Goal: Task Accomplishment & Management: Manage account settings

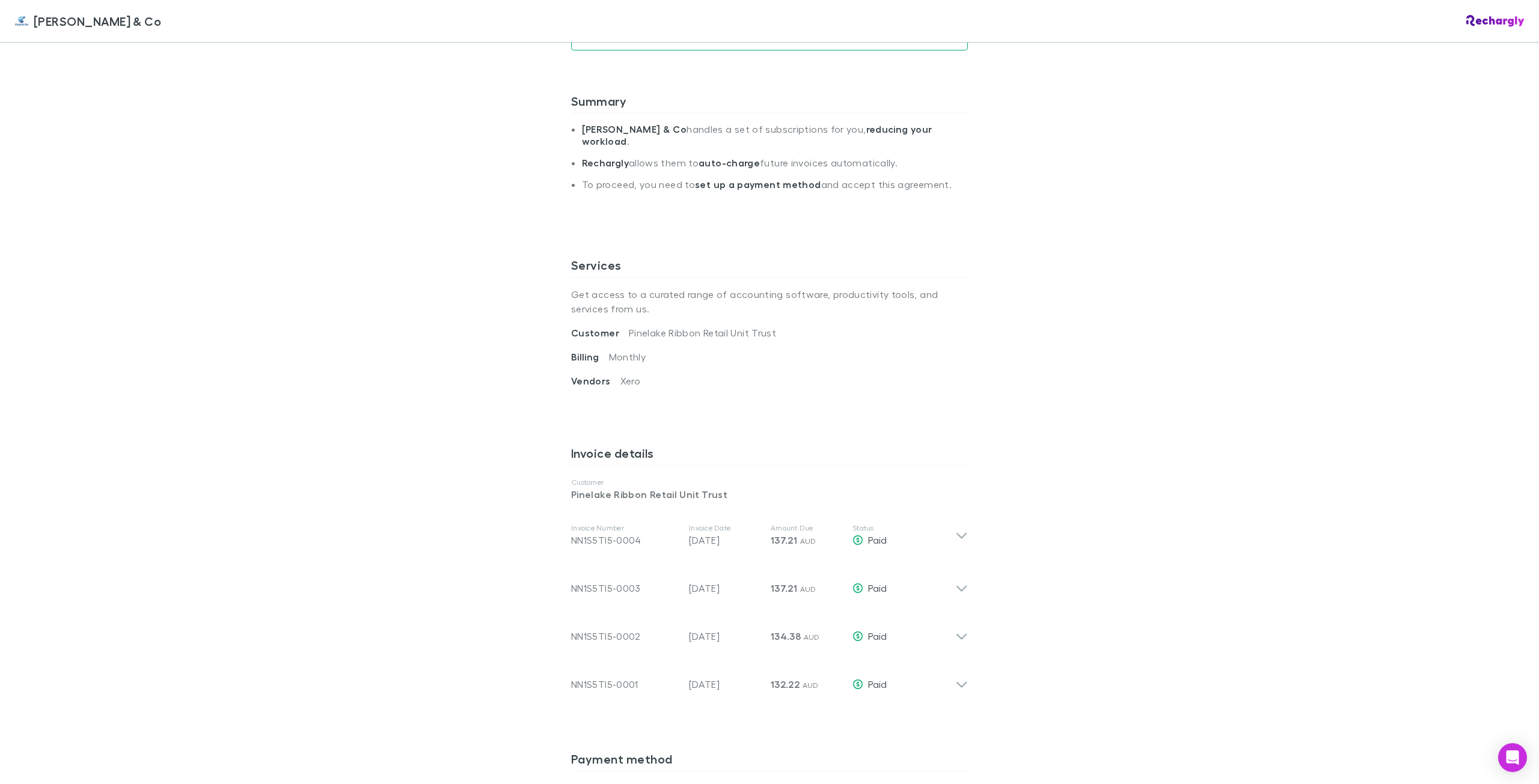
scroll to position [421, 0]
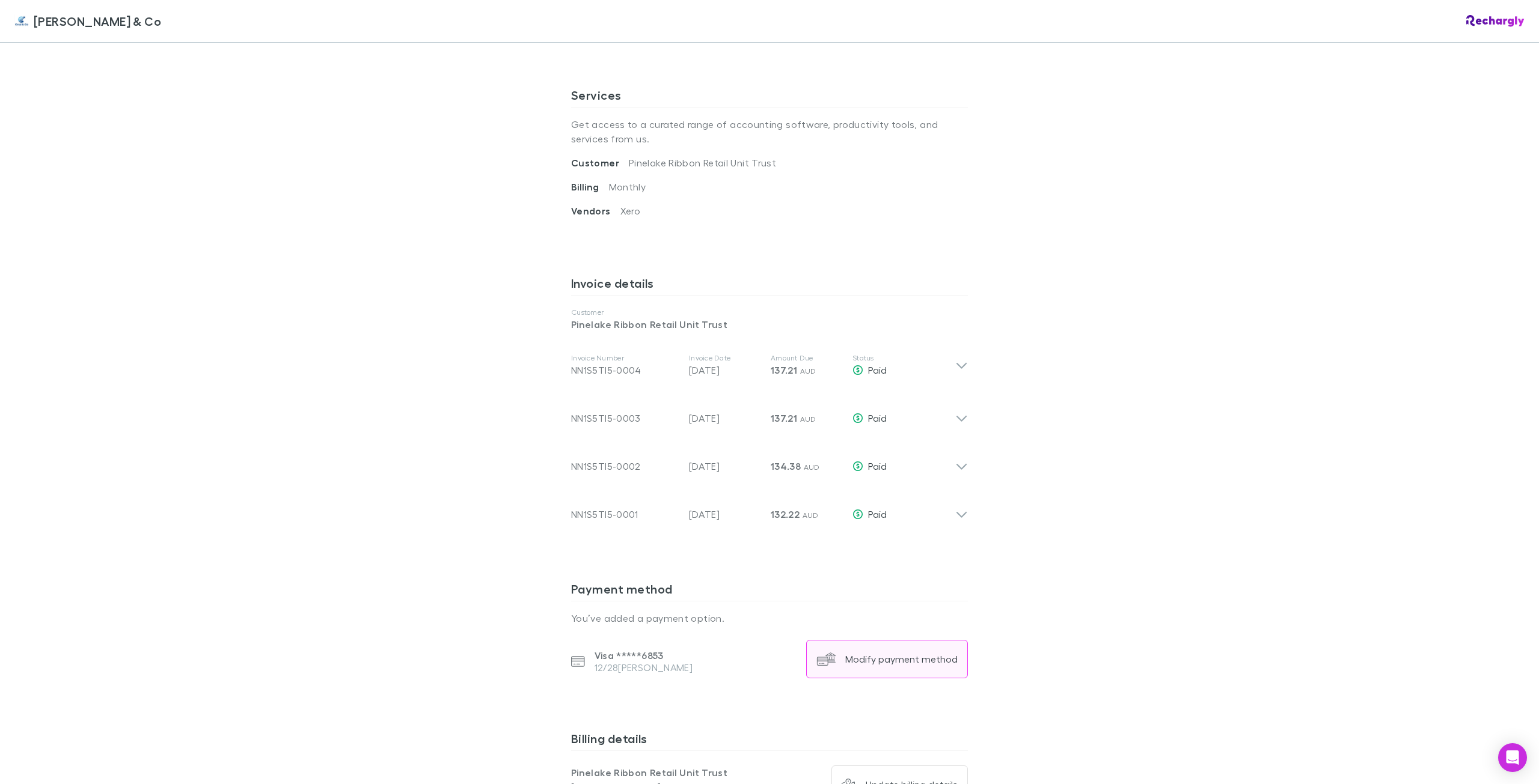
click at [890, 641] on button "Modify payment method" at bounding box center [887, 659] width 162 height 38
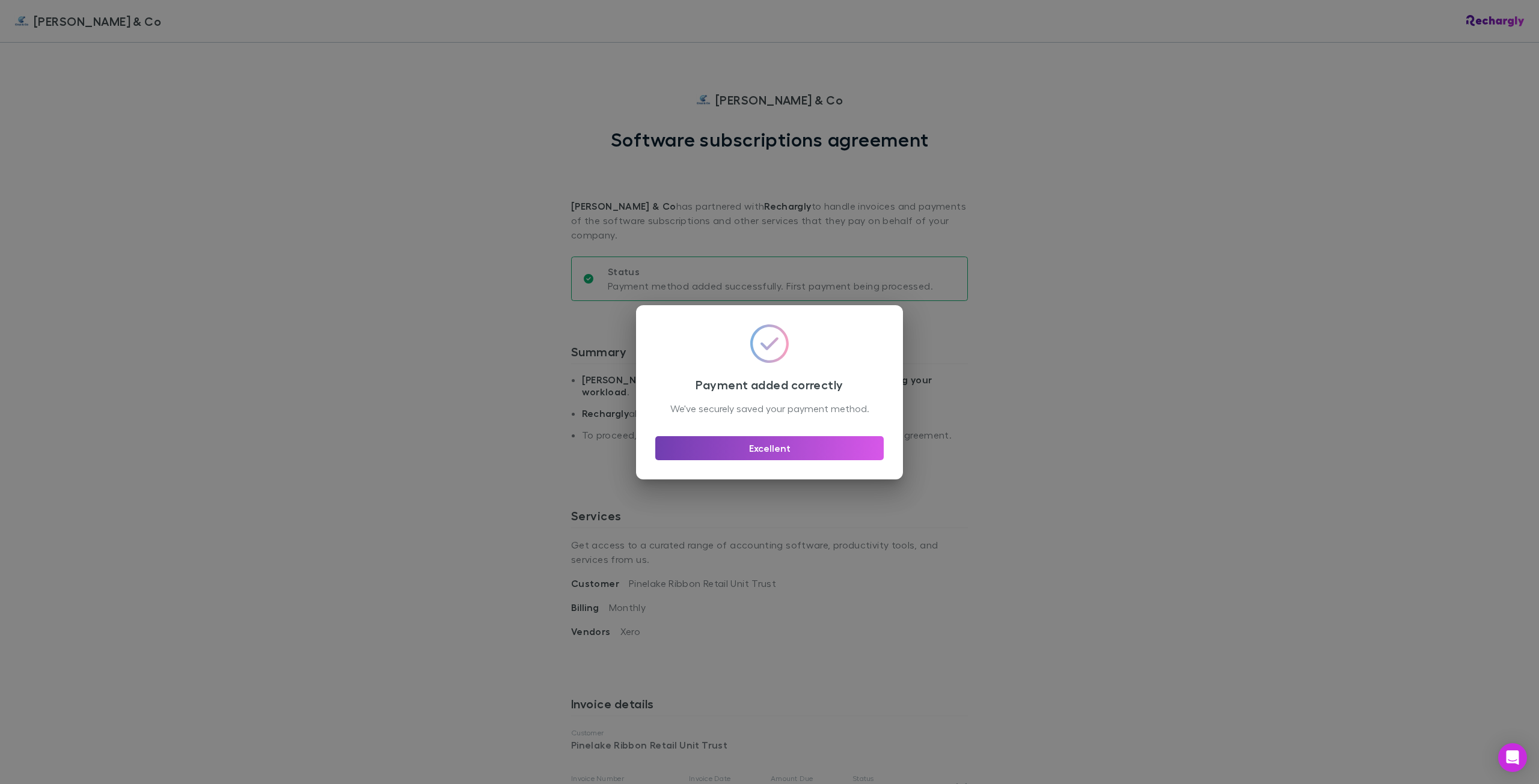
click at [844, 448] on button "Excellent" at bounding box center [769, 448] width 228 height 24
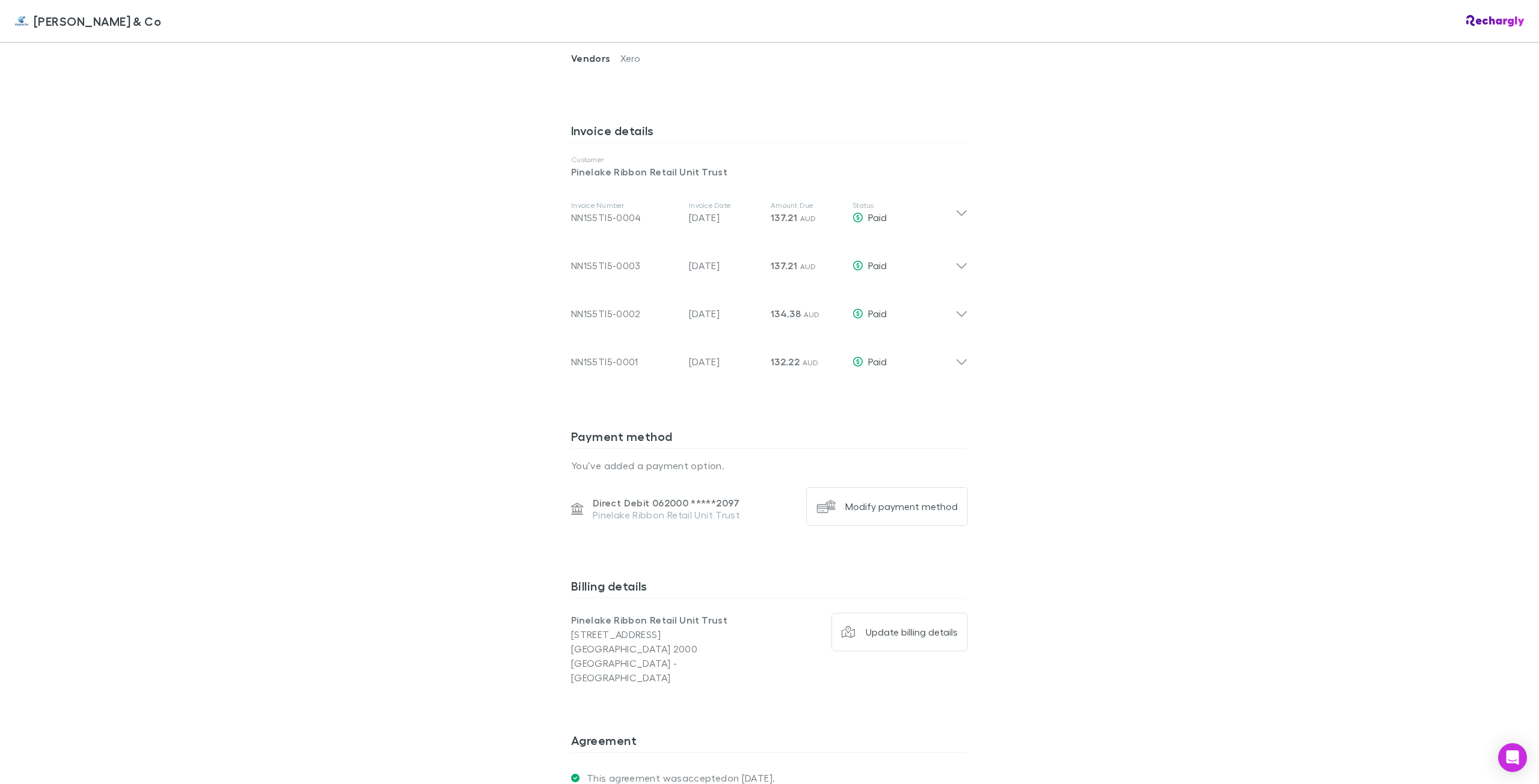
scroll to position [703, 0]
